Goal: Connect with others: Connect with others

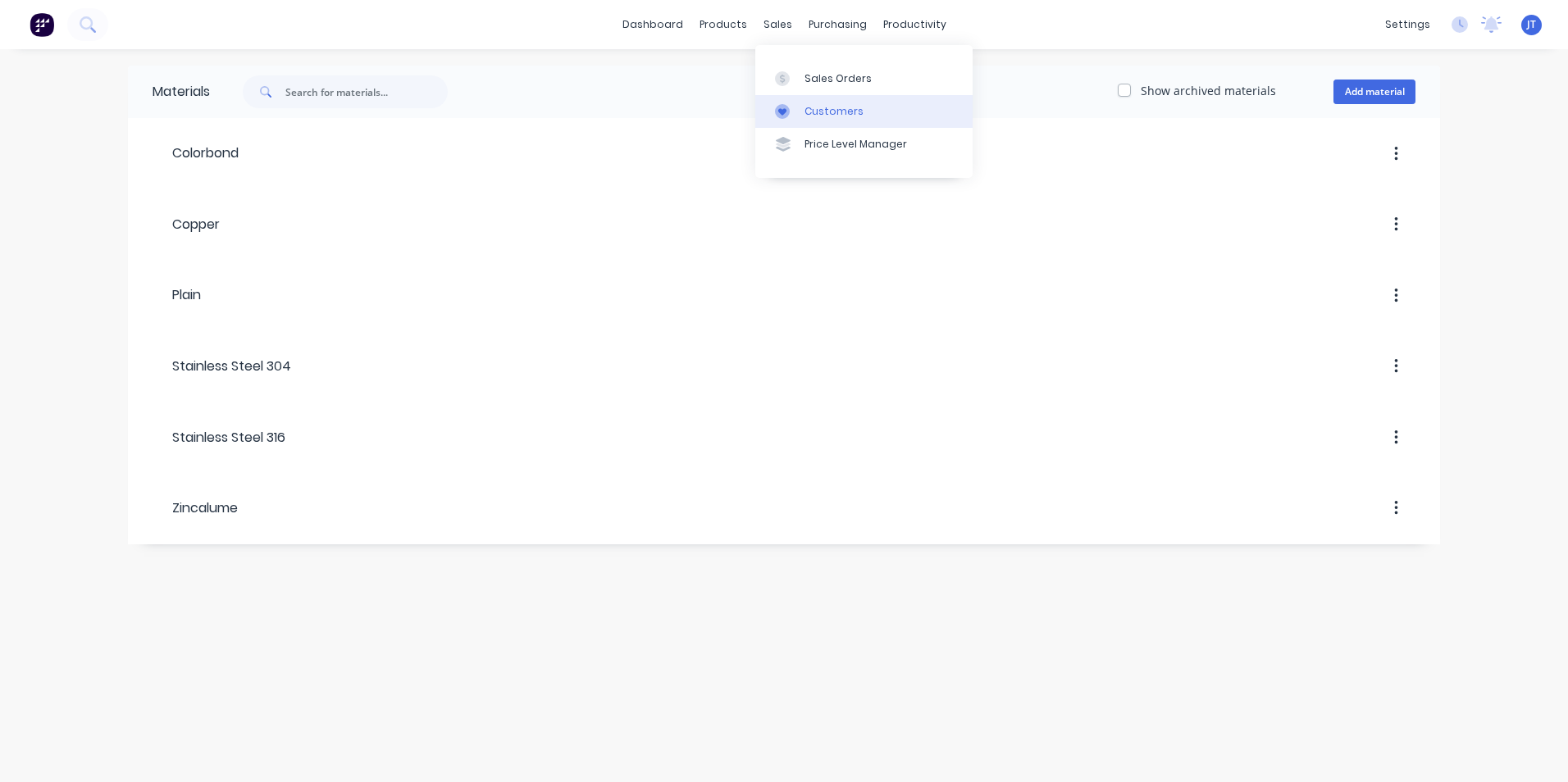
click at [831, 117] on div "Customers" at bounding box center [834, 111] width 59 height 14
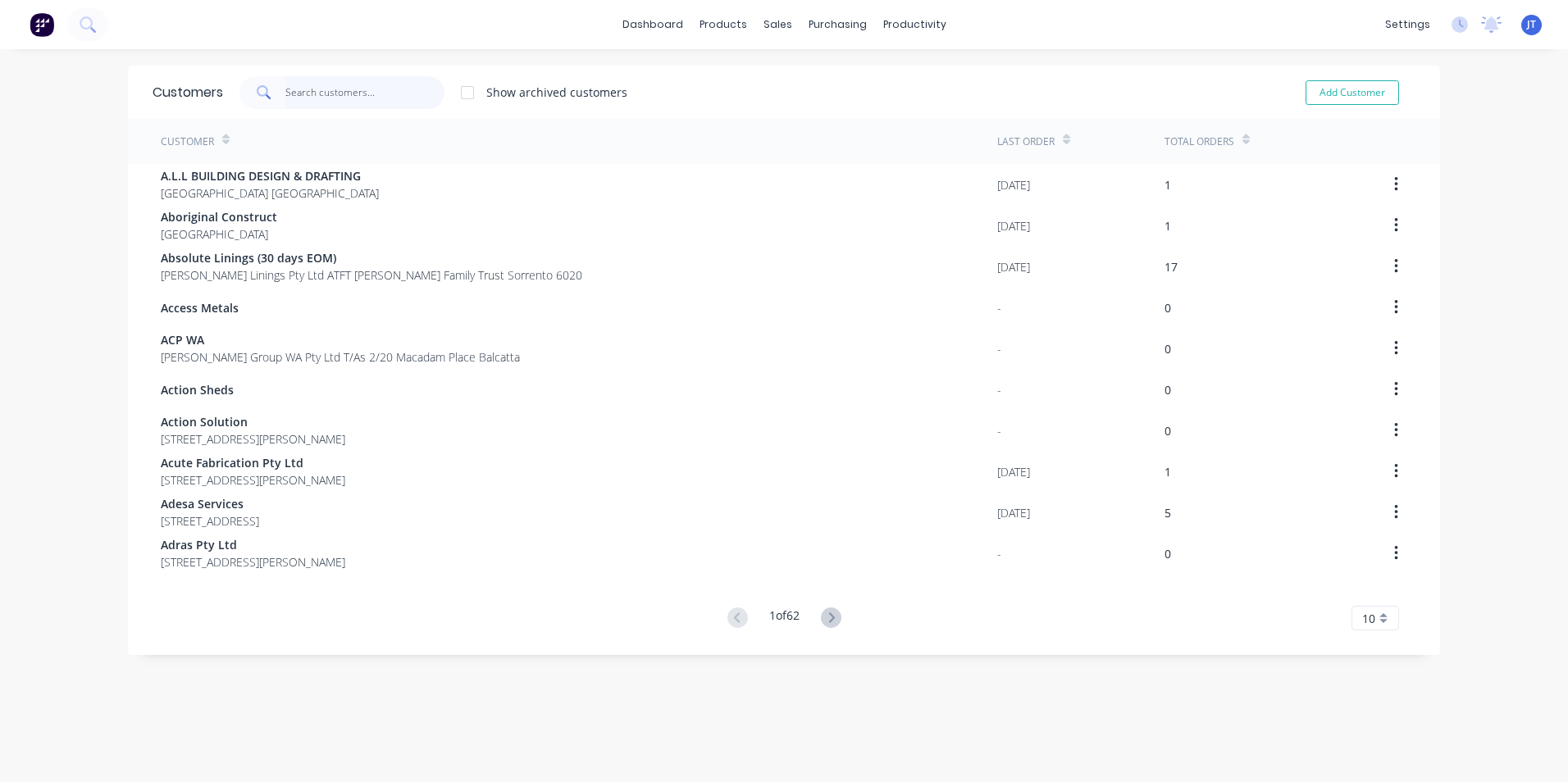
click at [337, 101] on input "text" at bounding box center [366, 92] width 160 height 33
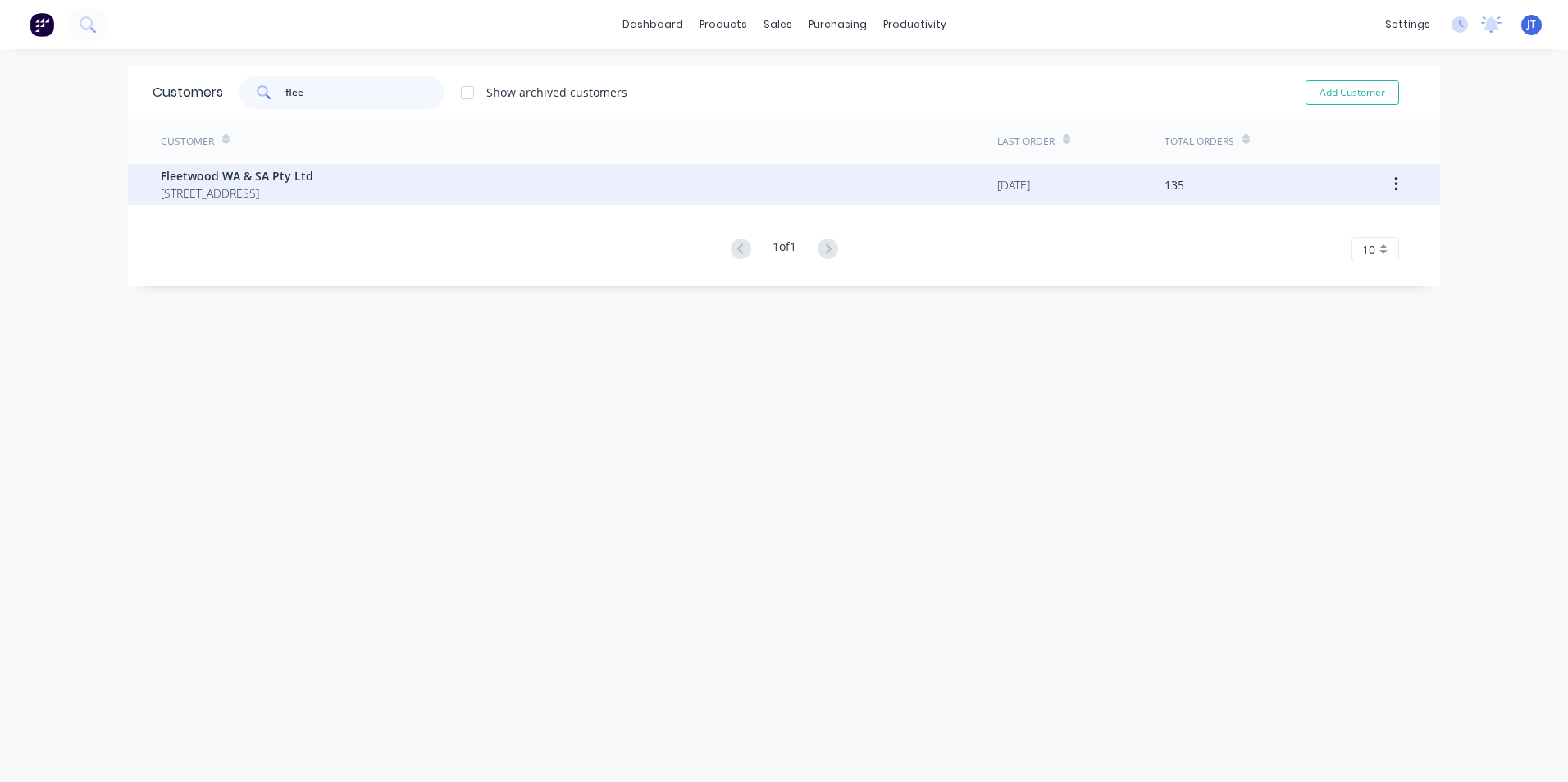
type input "flee"
click at [263, 180] on span "Fleetwood WA & SA Pty Ltd" at bounding box center [237, 176] width 152 height 17
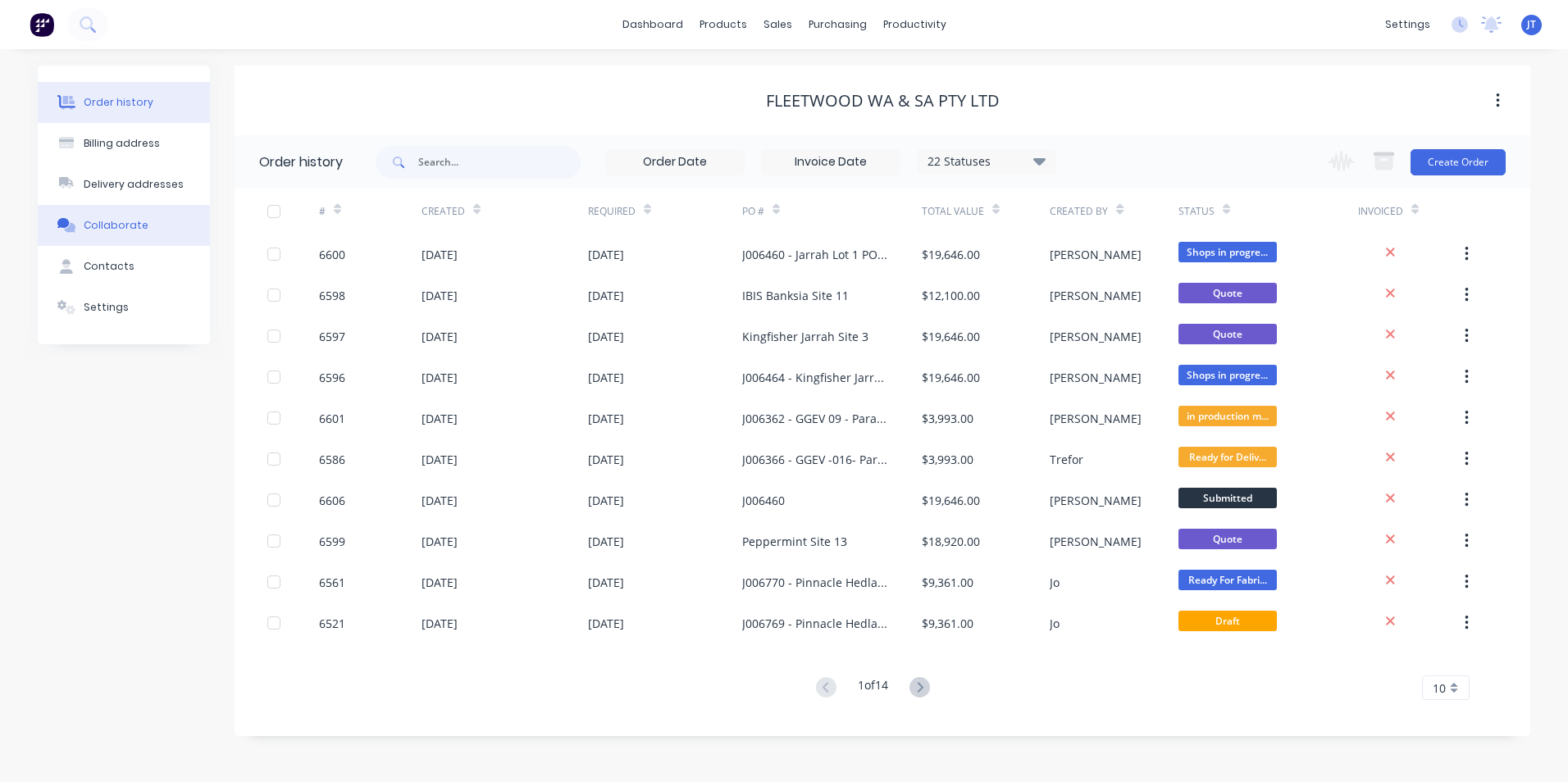
click at [141, 219] on div "Collaborate" at bounding box center [116, 226] width 65 height 14
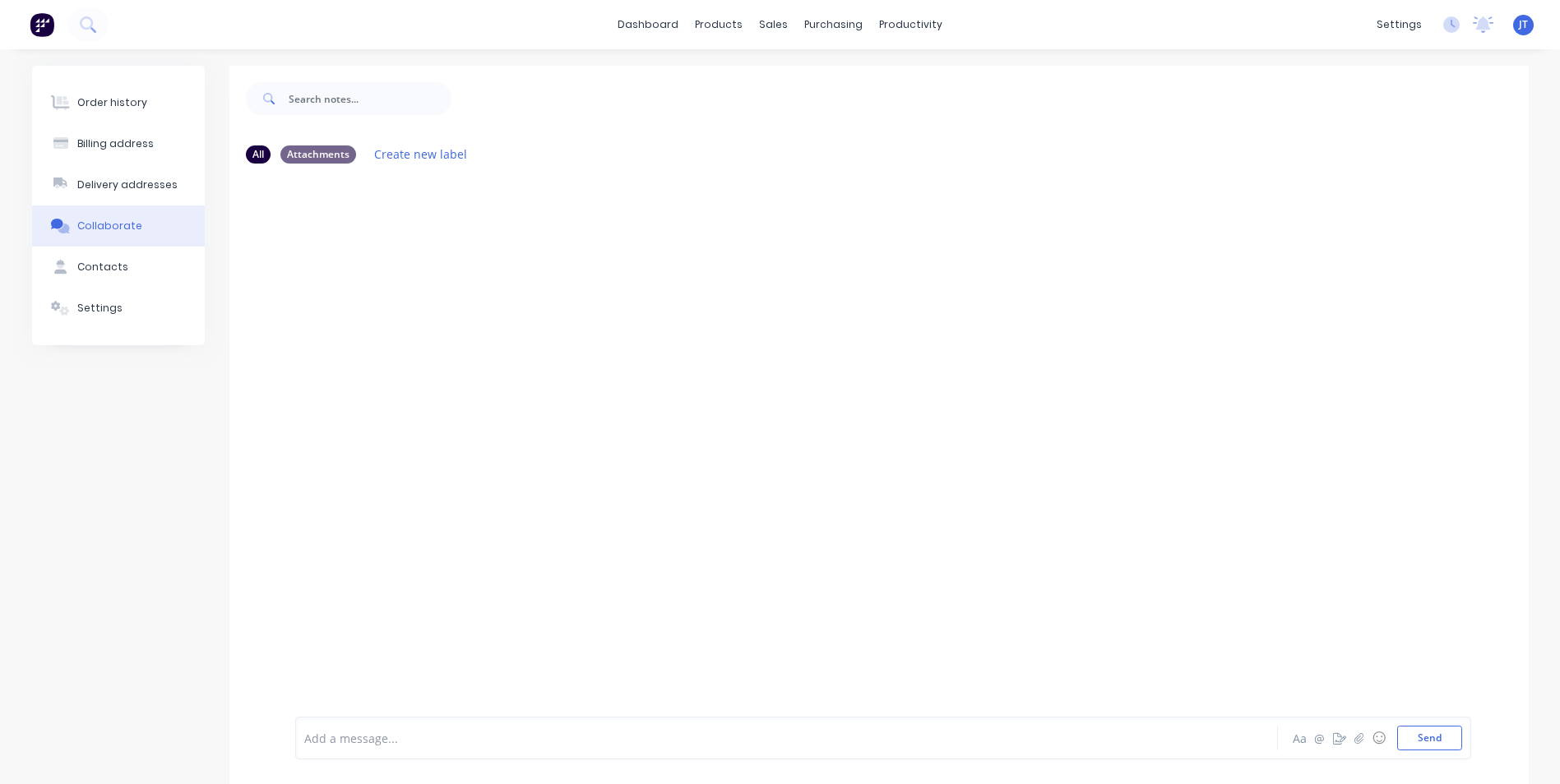
click at [1053, 596] on div at bounding box center [878, 445] width 1299 height 536
drag, startPoint x: 980, startPoint y: 267, endPoint x: 1026, endPoint y: 237, distance: 54.9
click at [987, 266] on div at bounding box center [878, 445] width 1299 height 536
click at [1321, 521] on div at bounding box center [878, 445] width 1299 height 536
click at [357, 324] on div at bounding box center [878, 445] width 1299 height 536
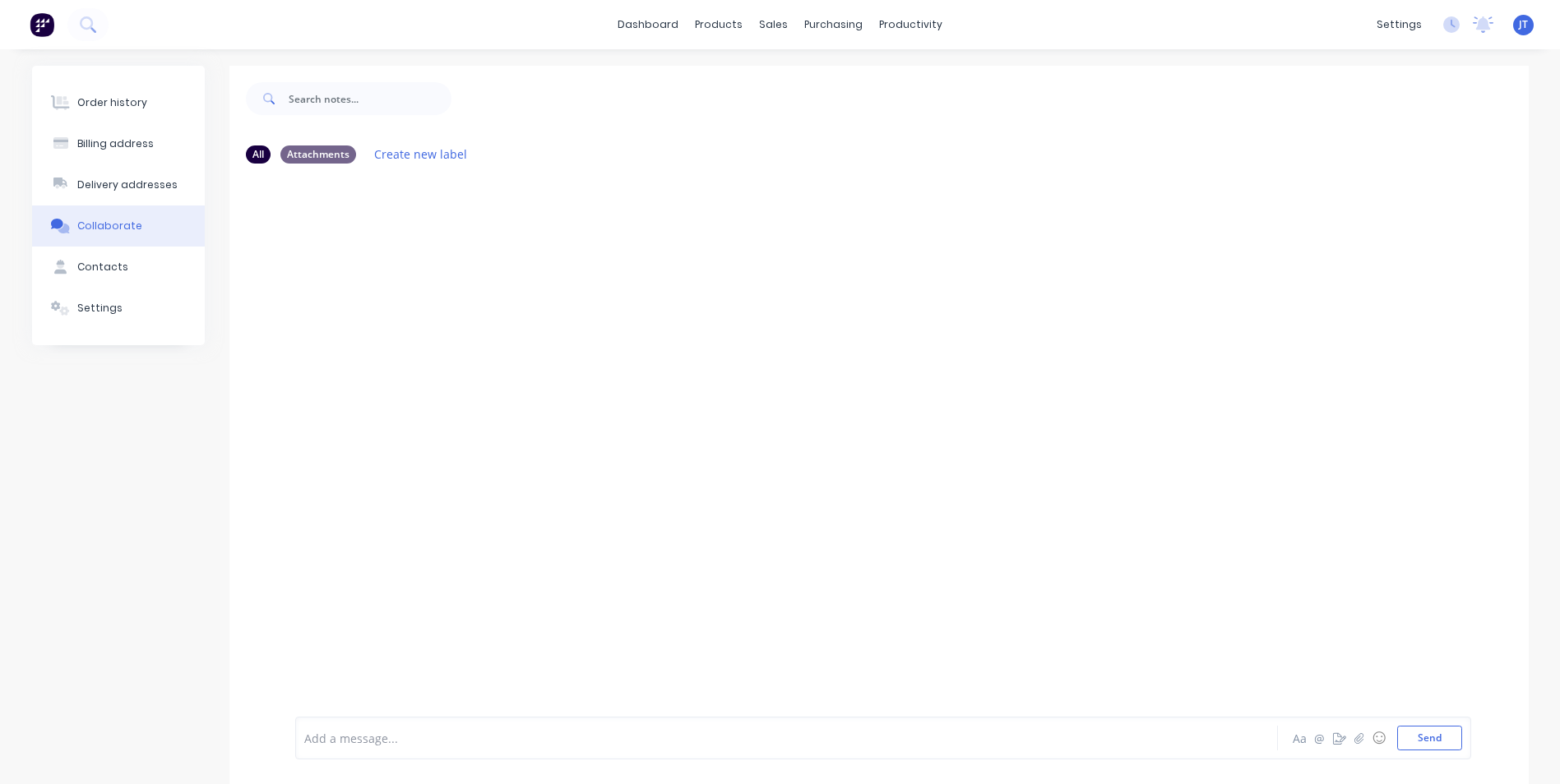
drag, startPoint x: 356, startPoint y: 323, endPoint x: 812, endPoint y: 413, distance: 464.8
click at [812, 413] on div at bounding box center [878, 445] width 1299 height 536
